Goal: Transaction & Acquisition: Book appointment/travel/reservation

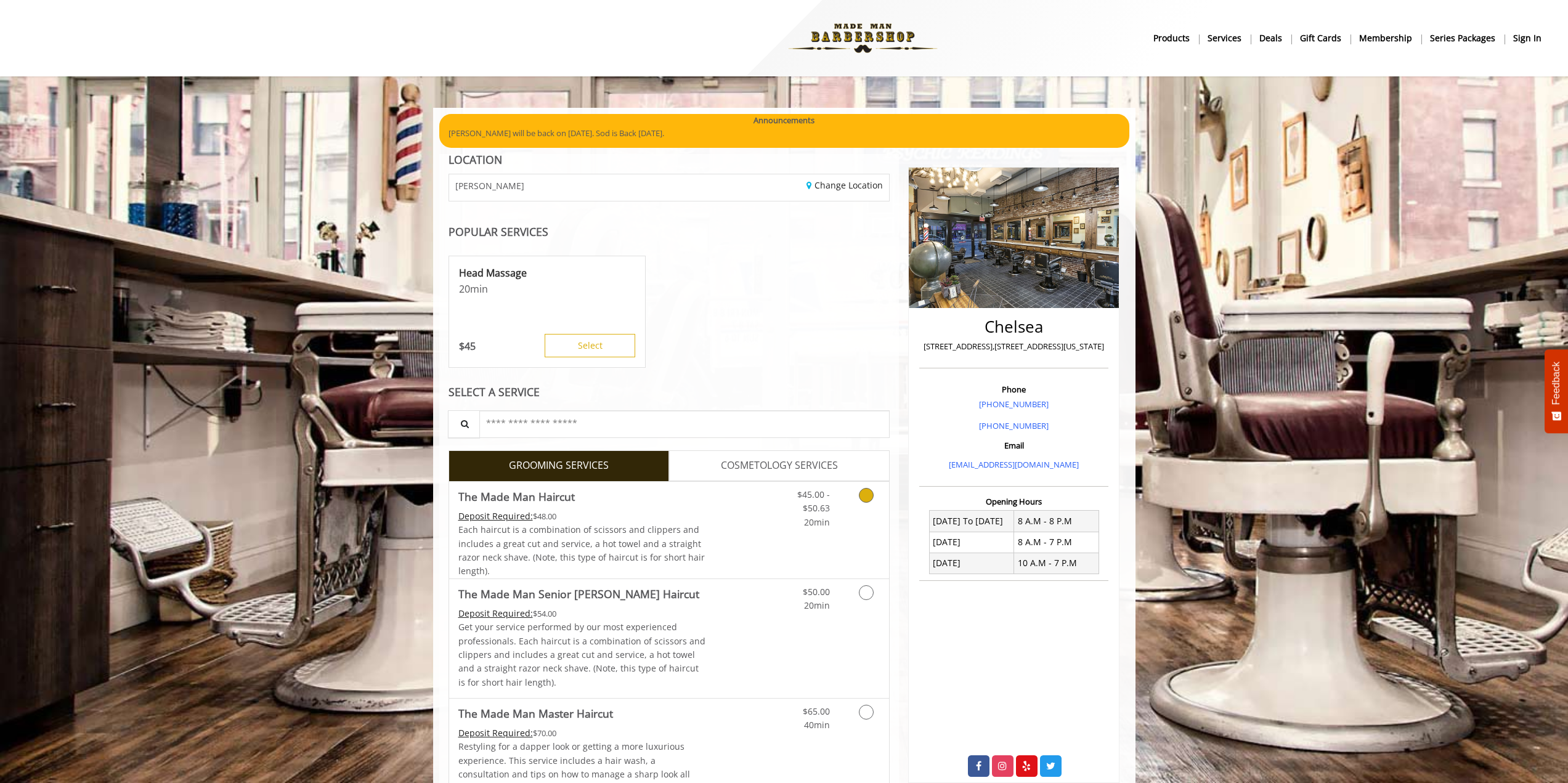
click at [815, 510] on span "$45.00 - $50.63" at bounding box center [814, 501] width 33 height 25
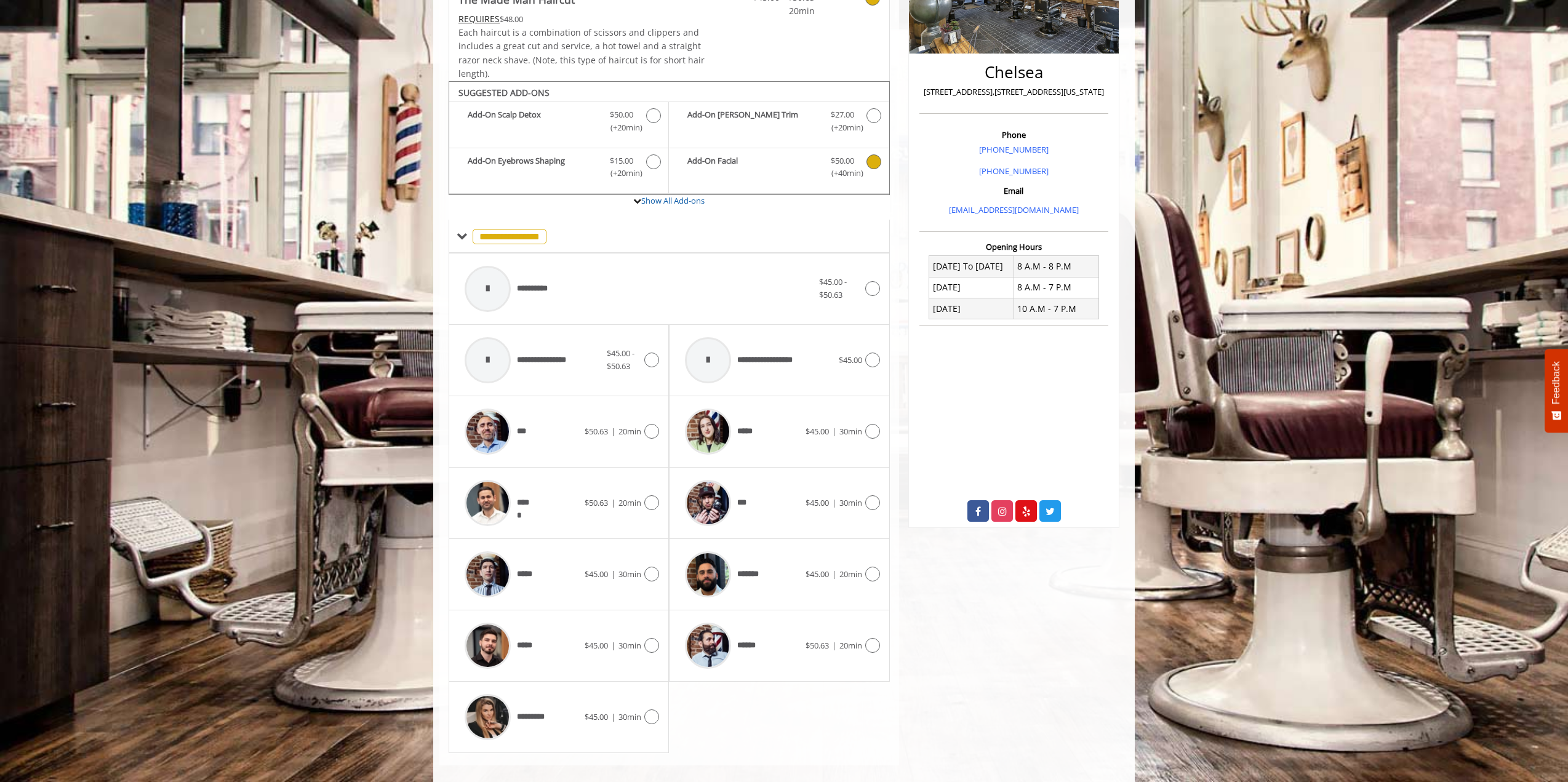
scroll to position [268, 0]
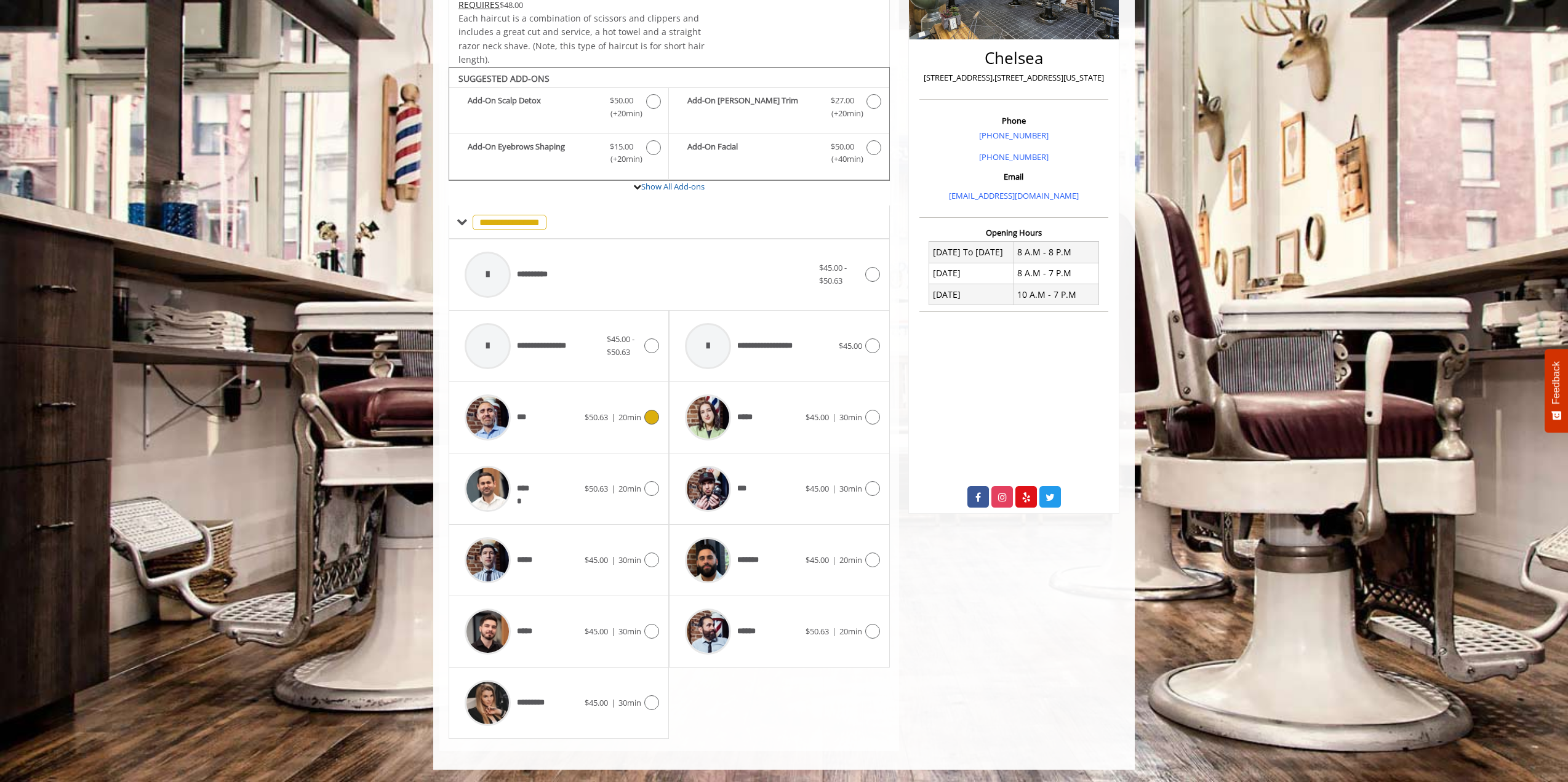
click at [632, 414] on span "20min" at bounding box center [629, 417] width 23 height 11
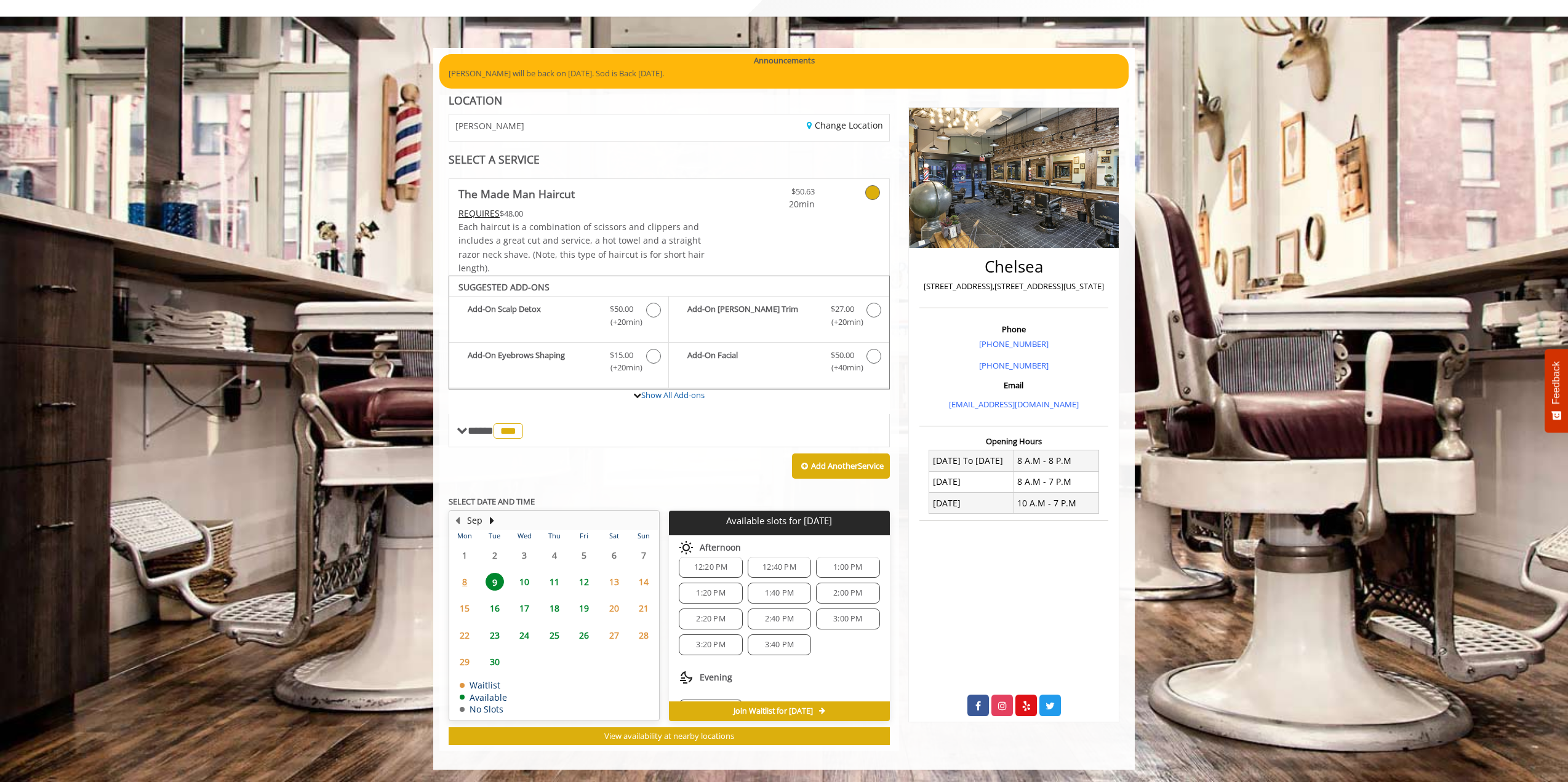
scroll to position [42, 0]
click at [522, 582] on span "10" at bounding box center [524, 582] width 18 height 18
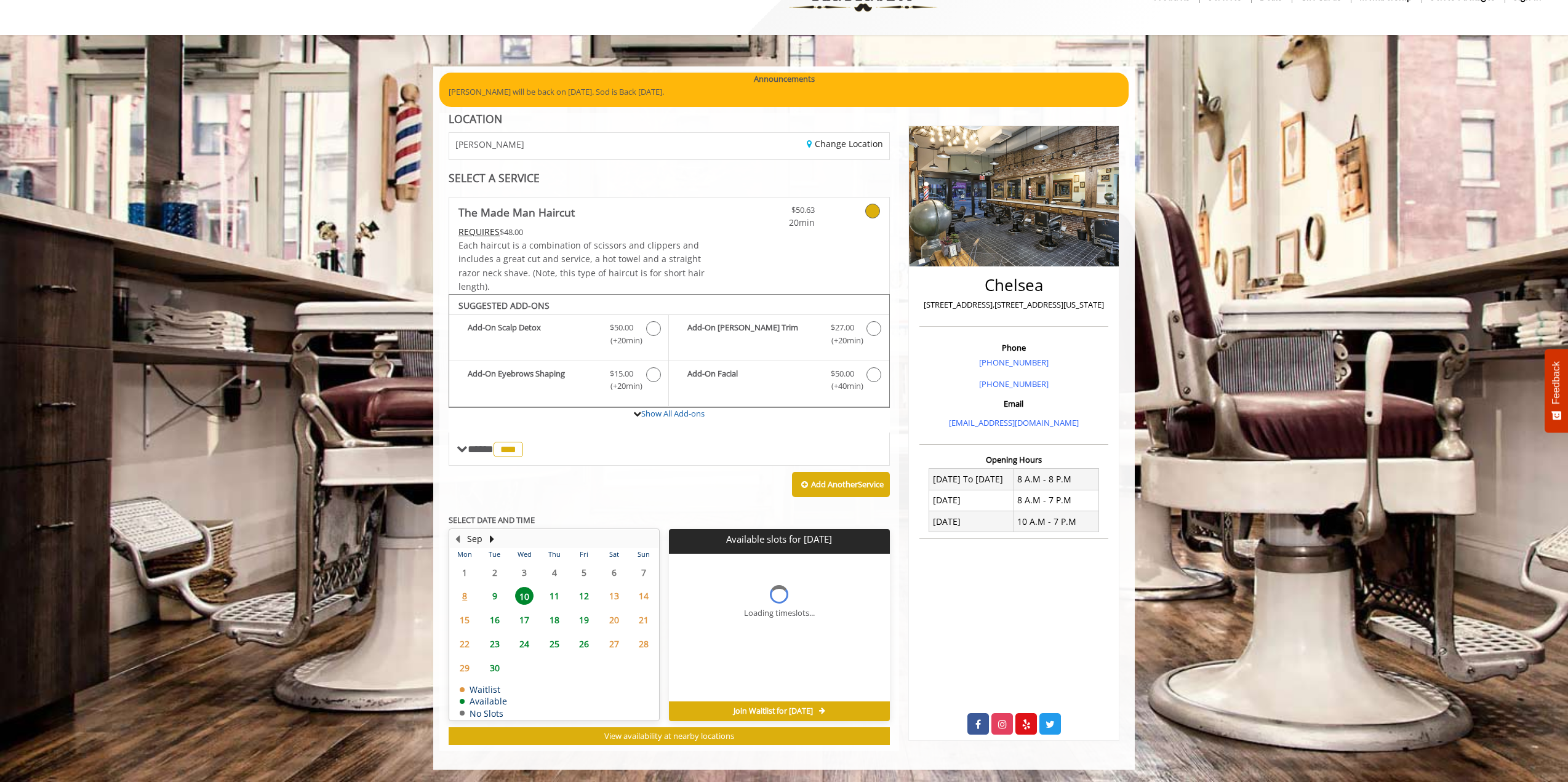
scroll to position [60, 0]
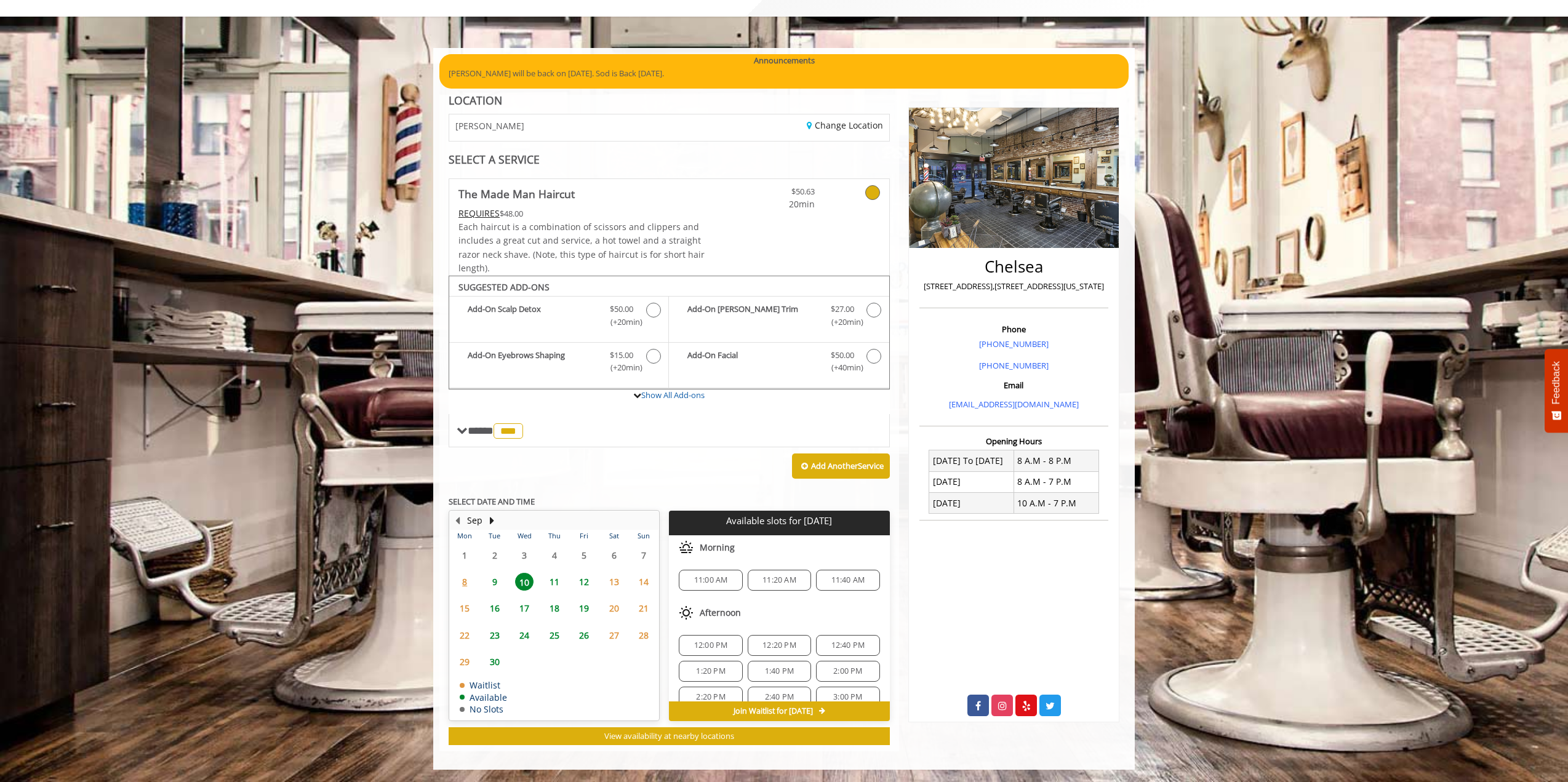
drag, startPoint x: 858, startPoint y: 521, endPoint x: 677, endPoint y: 514, distance: 181.1
click at [677, 514] on div "Available slots for [DATE]" at bounding box center [779, 523] width 220 height 24
click at [875, 526] on p "Available slots for [DATE]" at bounding box center [779, 521] width 210 height 11
drag, startPoint x: 875, startPoint y: 526, endPoint x: 692, endPoint y: 509, distance: 183.8
click at [692, 509] on div "**********" at bounding box center [669, 461] width 441 height 566
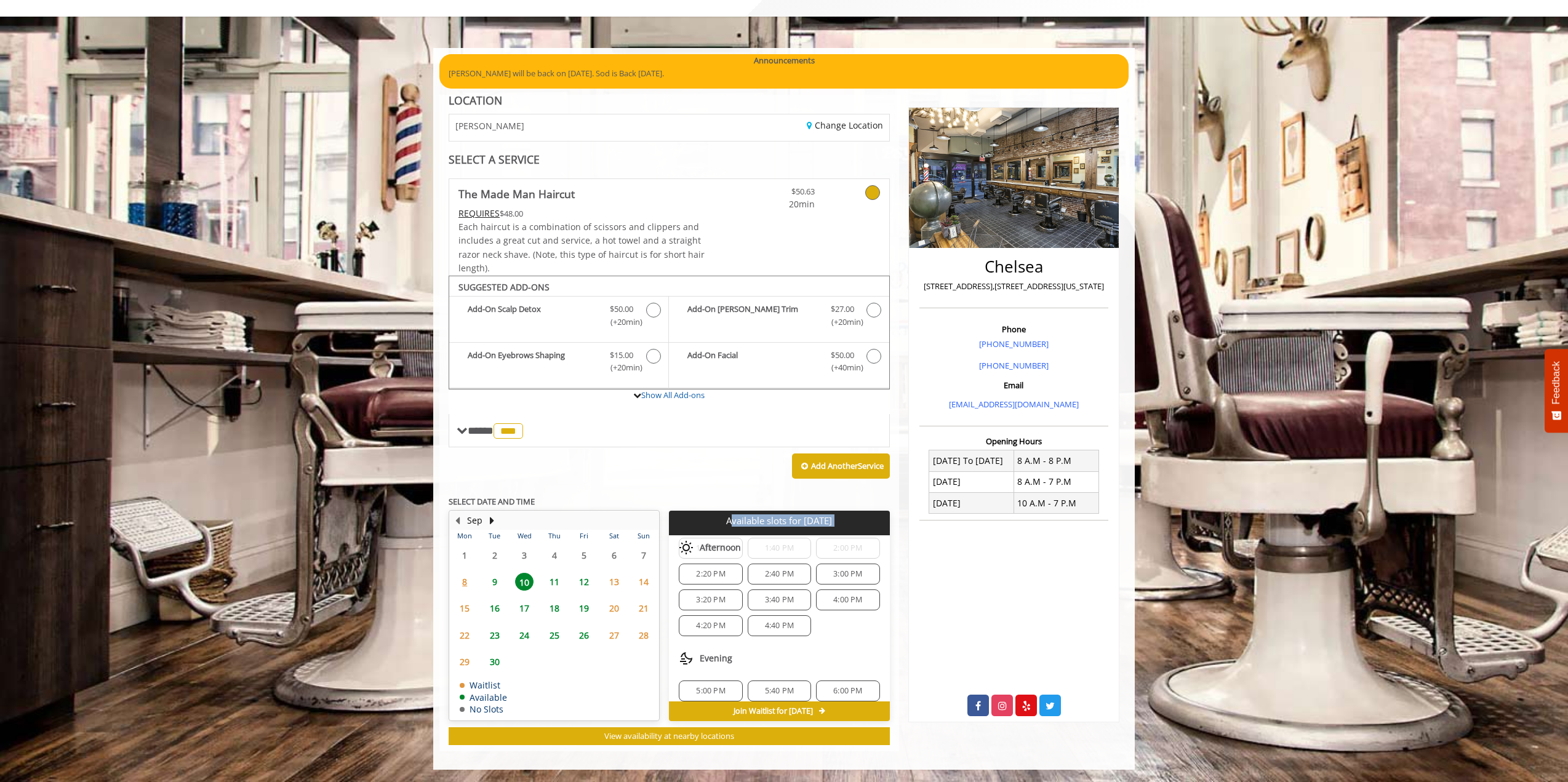
scroll to position [159, 0]
click at [555, 581] on span "11" at bounding box center [555, 582] width 18 height 18
click at [465, 613] on span "15" at bounding box center [464, 608] width 18 height 18
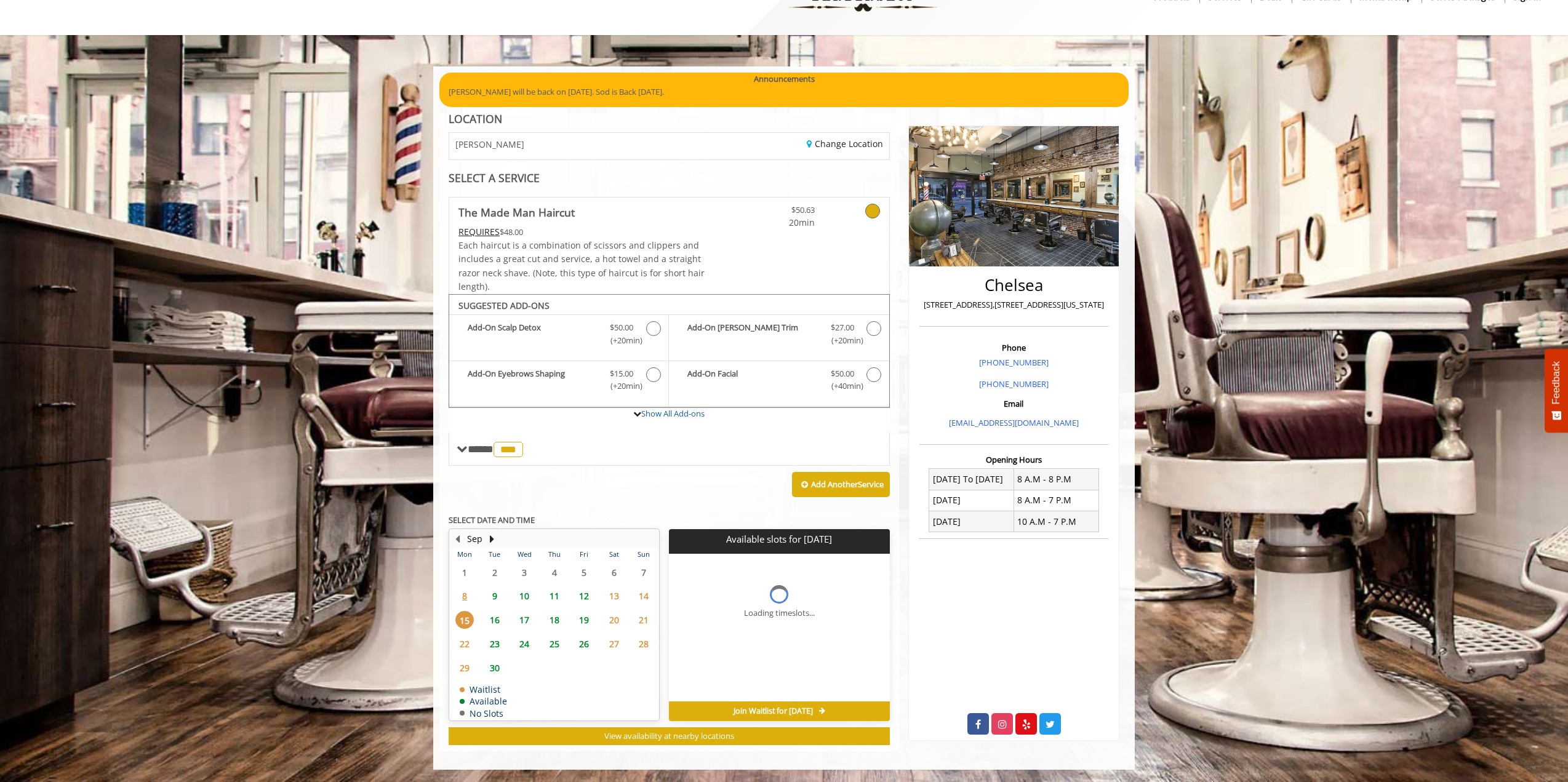
scroll to position [0, 0]
click at [465, 647] on span "22" at bounding box center [464, 644] width 18 height 18
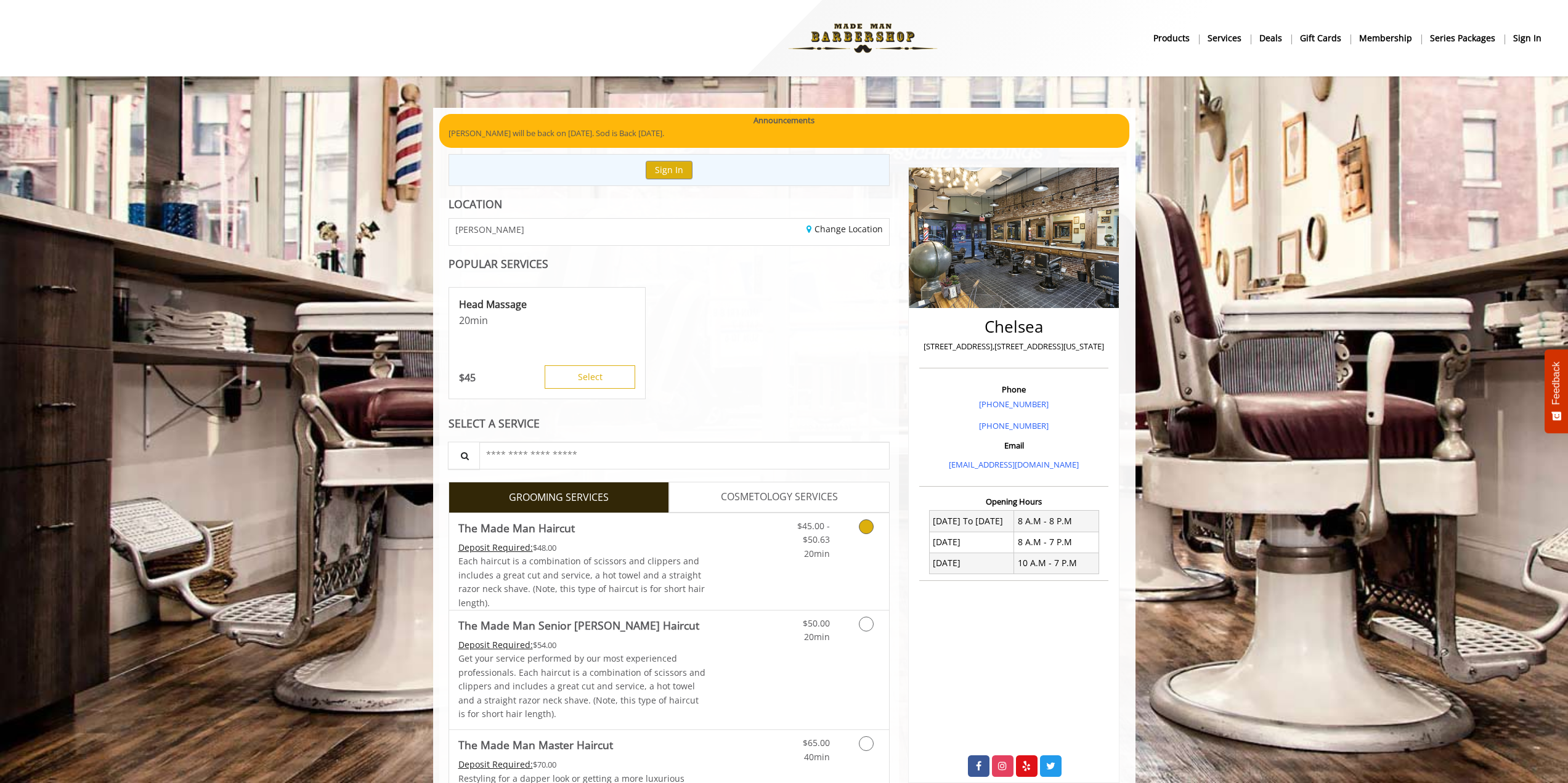
click at [855, 554] on link "Grooming services" at bounding box center [864, 537] width 32 height 47
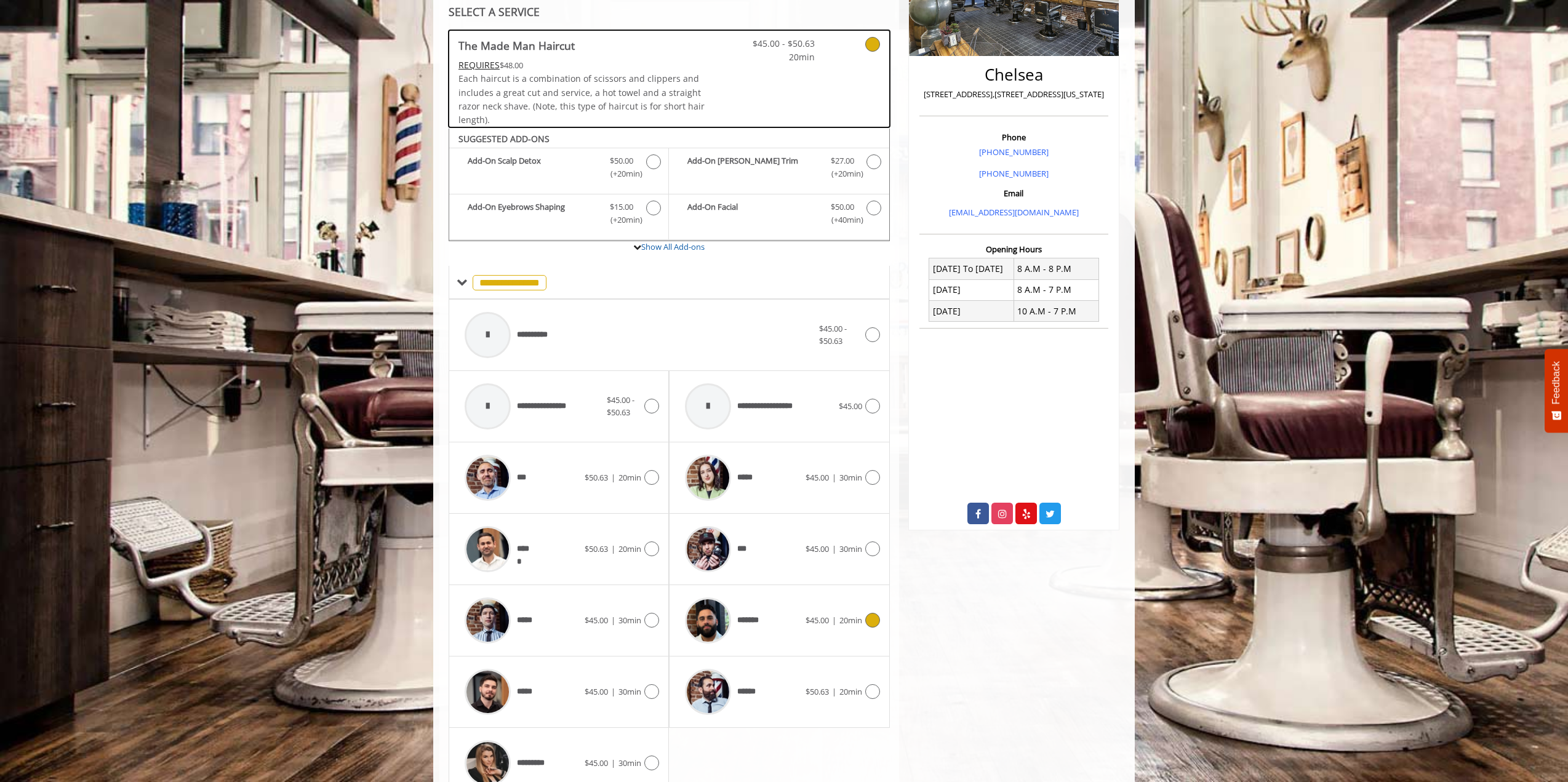
scroll to position [312, 0]
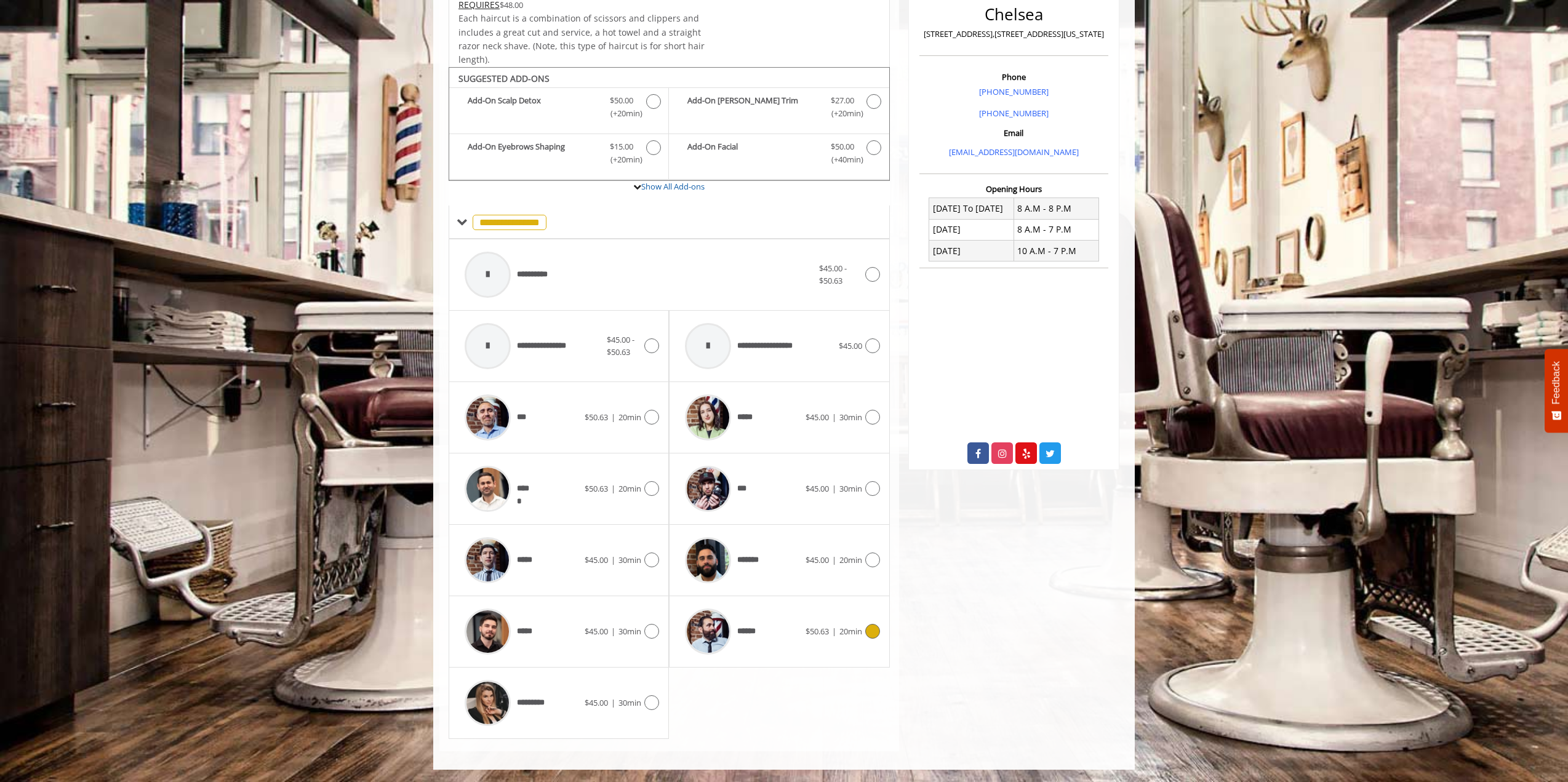
click at [867, 632] on icon at bounding box center [873, 631] width 15 height 14
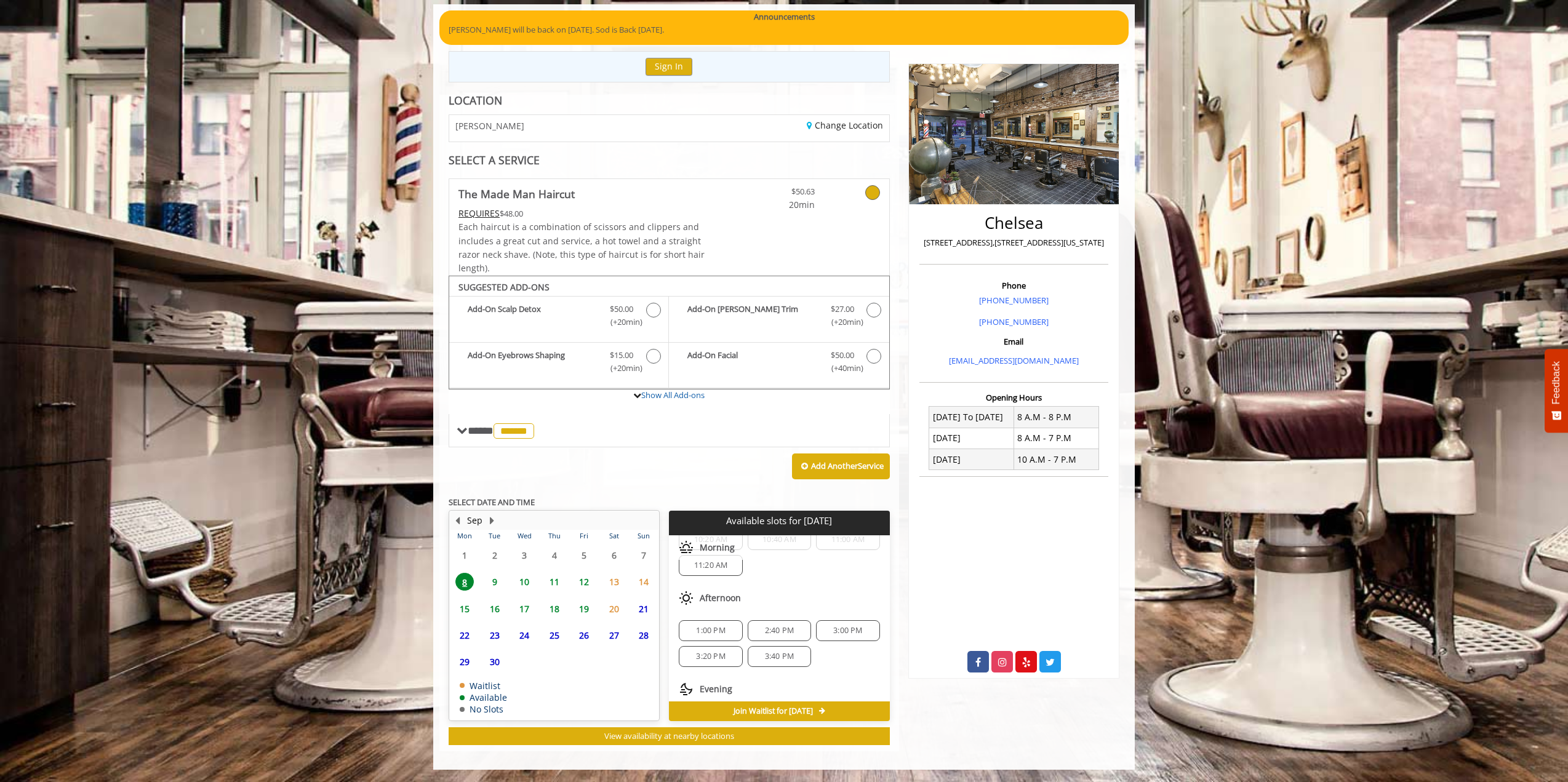
scroll to position [82, 0]
click at [492, 585] on span "9" at bounding box center [495, 582] width 18 height 18
click at [797, 685] on span "7:20 PM" at bounding box center [779, 681] width 53 height 10
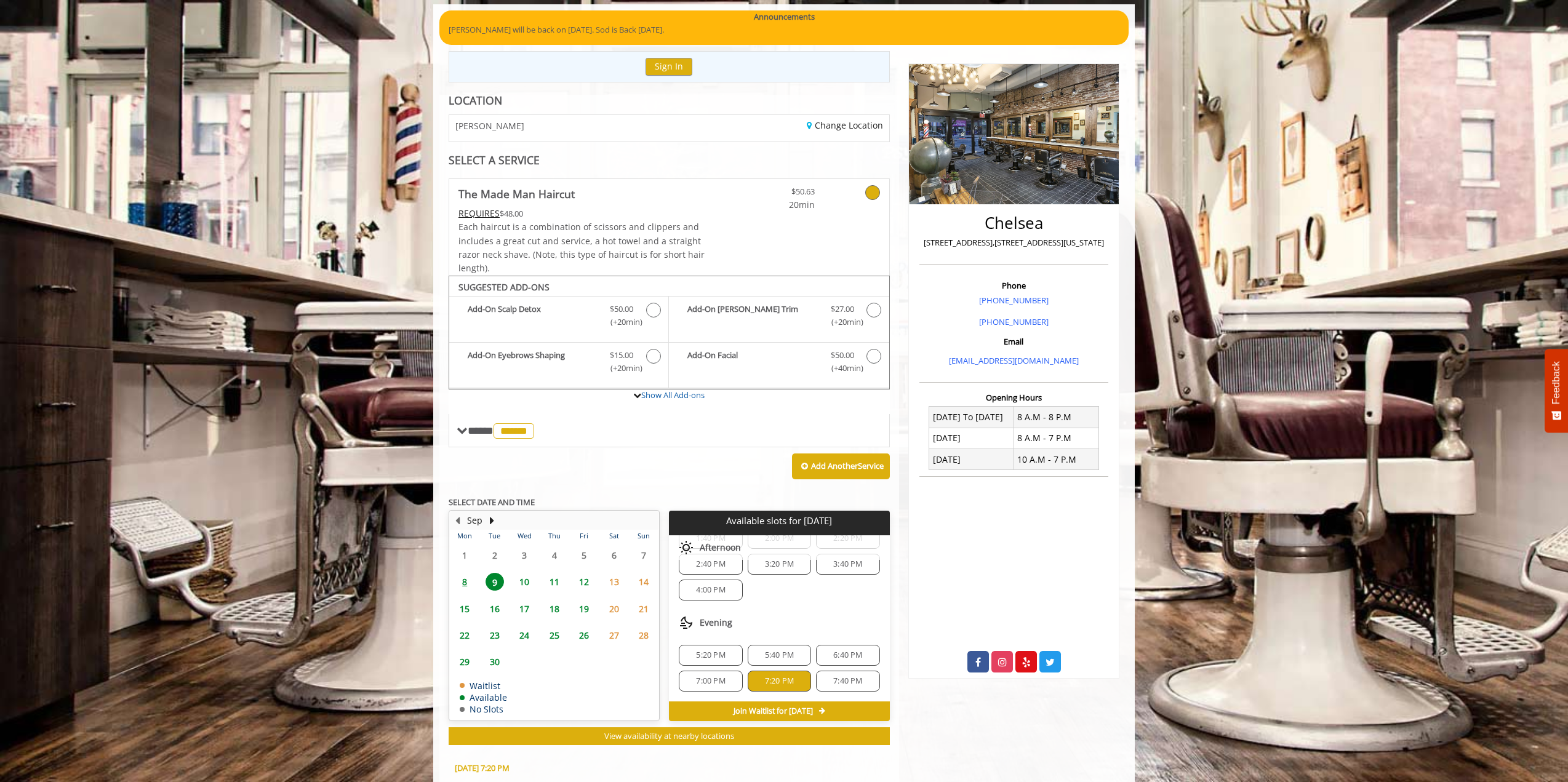
scroll to position [325, 0]
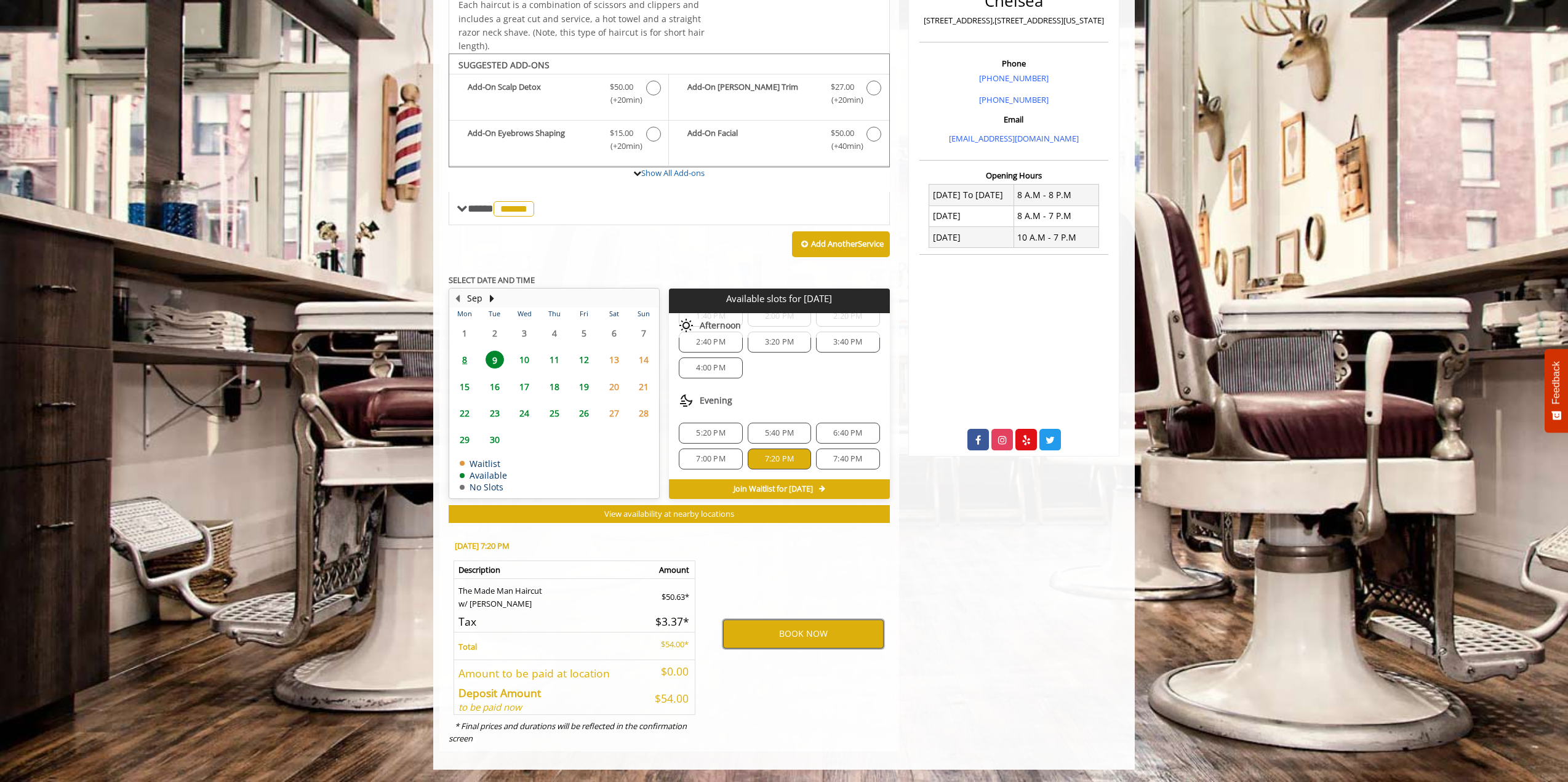
click at [795, 633] on button "BOOK NOW" at bounding box center [803, 633] width 160 height 28
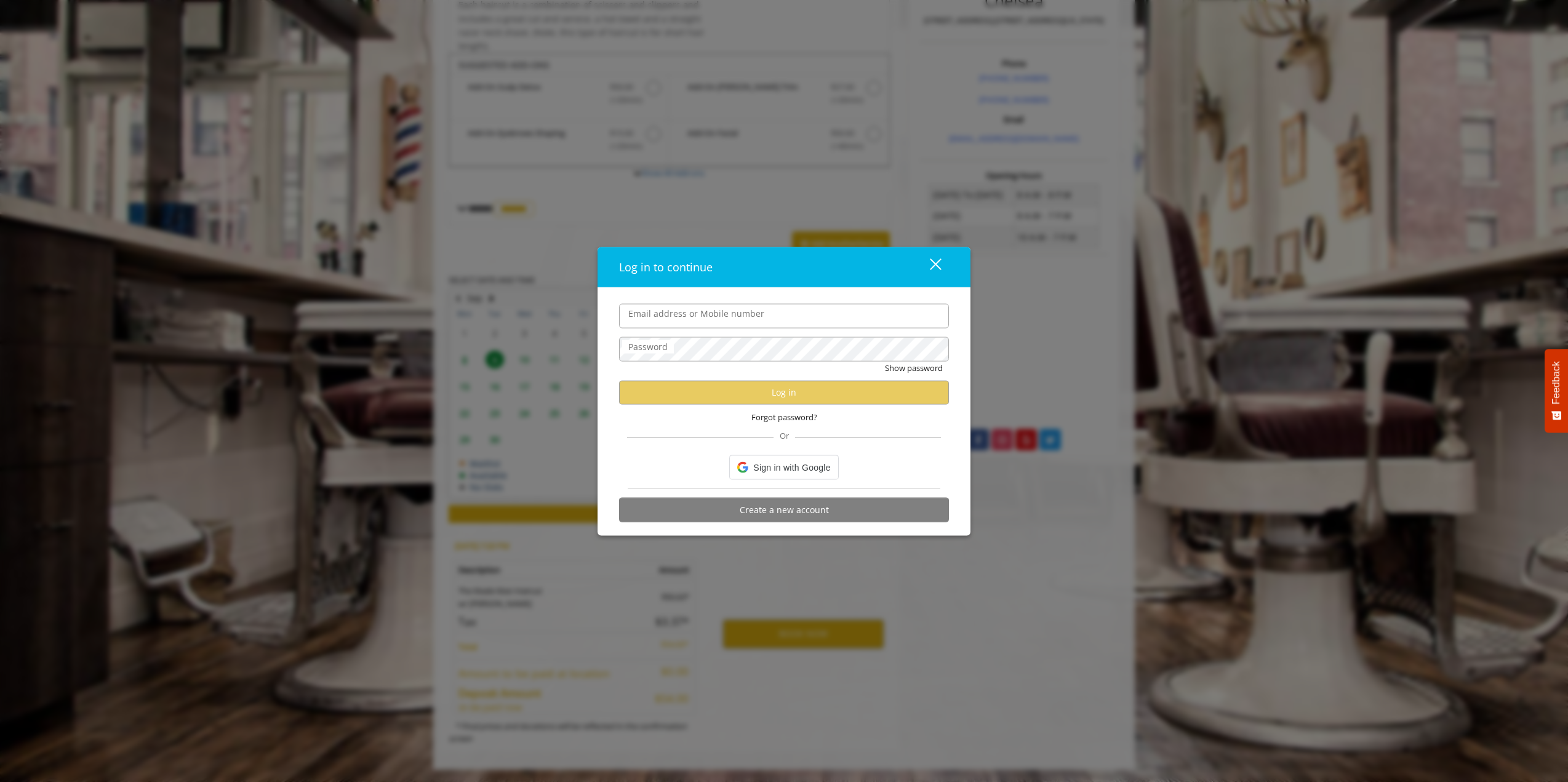
type input "**********"
click at [940, 262] on div "close" at bounding box center [927, 266] width 24 height 18
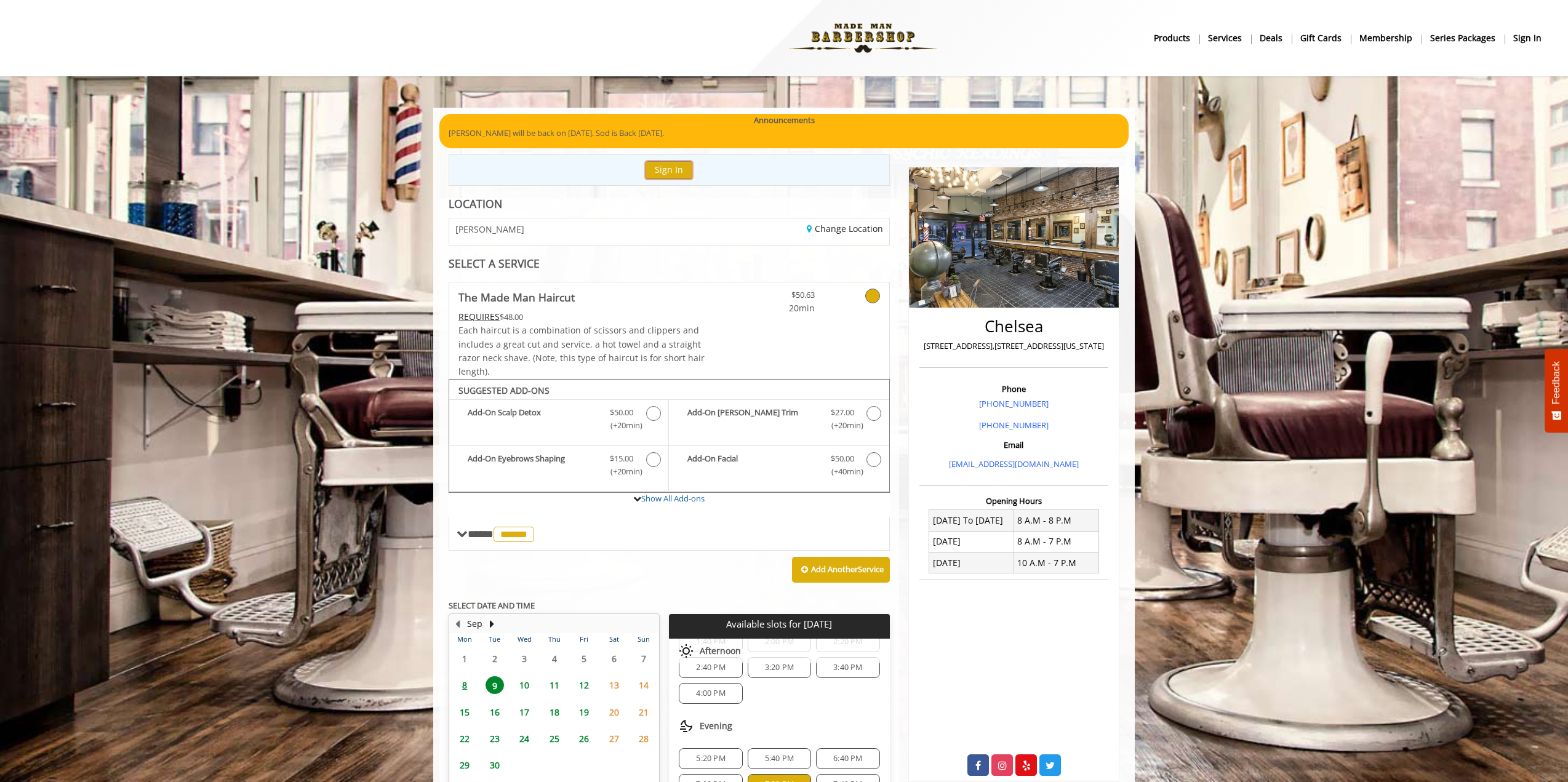
scroll to position [185, 0]
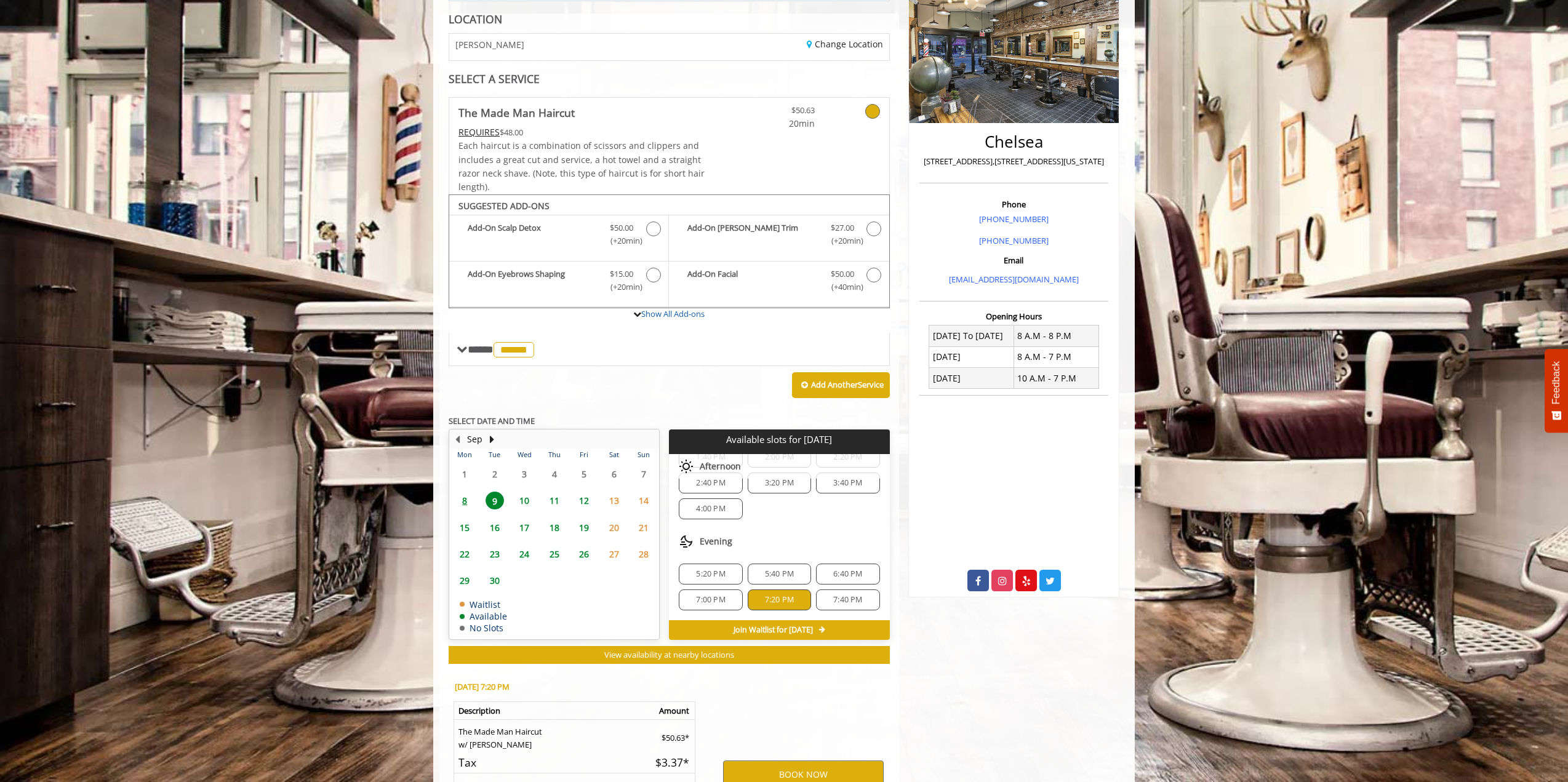
click at [465, 493] on span "8" at bounding box center [464, 500] width 18 height 18
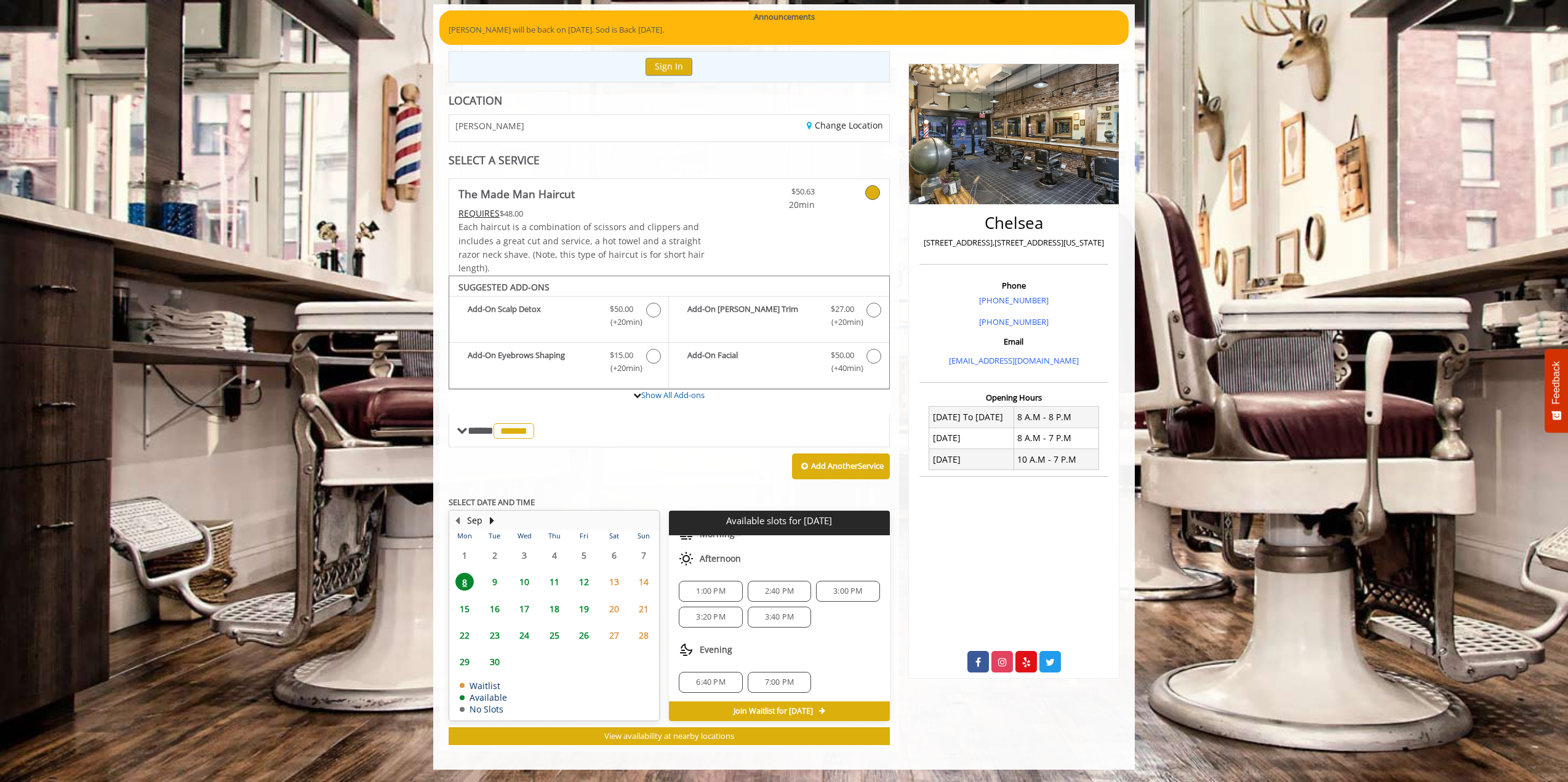
scroll to position [82, 0]
click at [557, 577] on span "11" at bounding box center [555, 582] width 18 height 18
